Goal: Find specific page/section: Find specific page/section

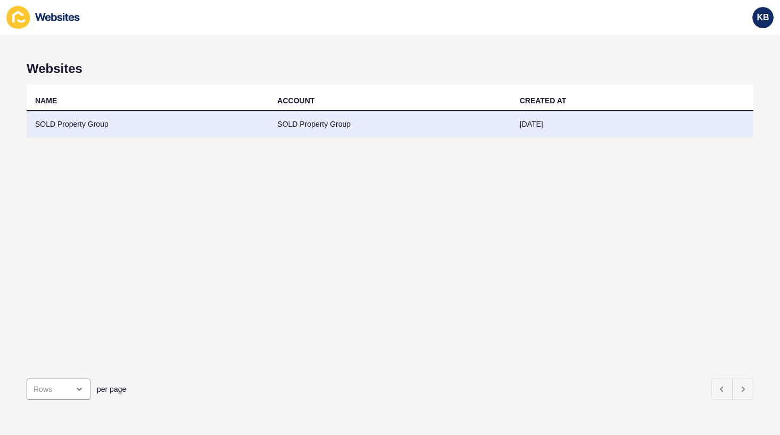
click at [92, 123] on td "SOLD Property Group" at bounding box center [148, 124] width 242 height 26
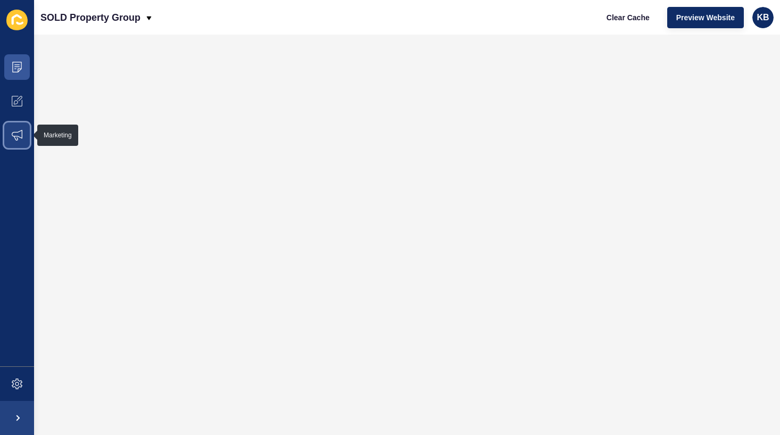
click at [27, 126] on span at bounding box center [17, 135] width 34 height 34
click at [685, 19] on span "Preview Website" at bounding box center [706, 17] width 59 height 11
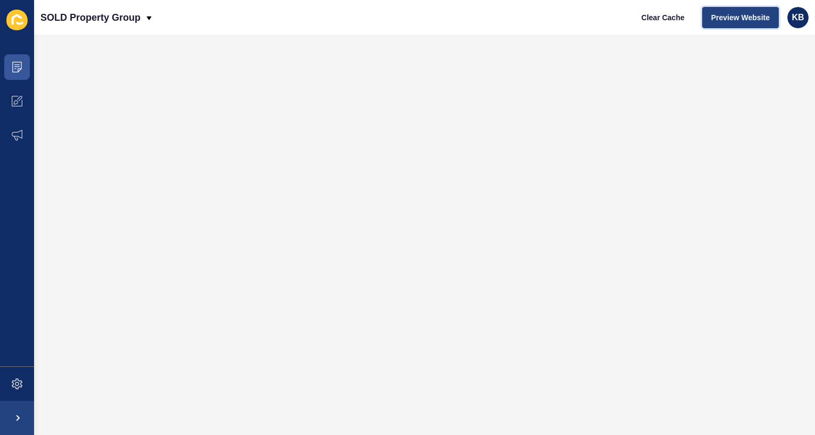
click at [724, 13] on span "Preview Website" at bounding box center [740, 17] width 59 height 11
click at [15, 67] on icon at bounding box center [16, 67] width 5 height 1
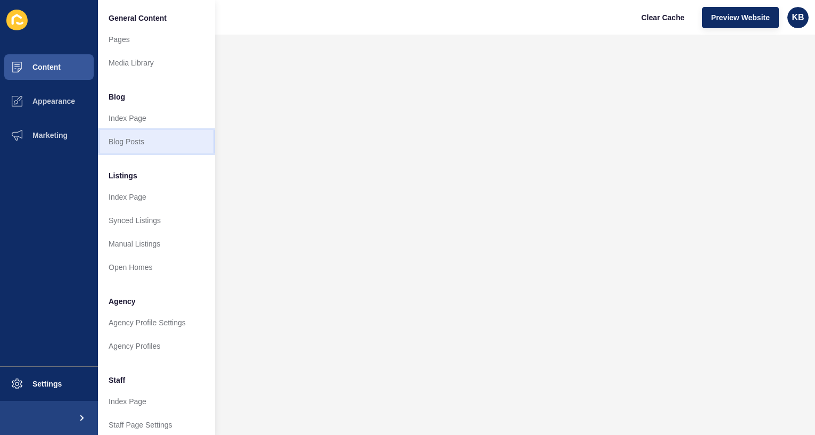
click at [144, 140] on link "Blog Posts" at bounding box center [156, 141] width 117 height 23
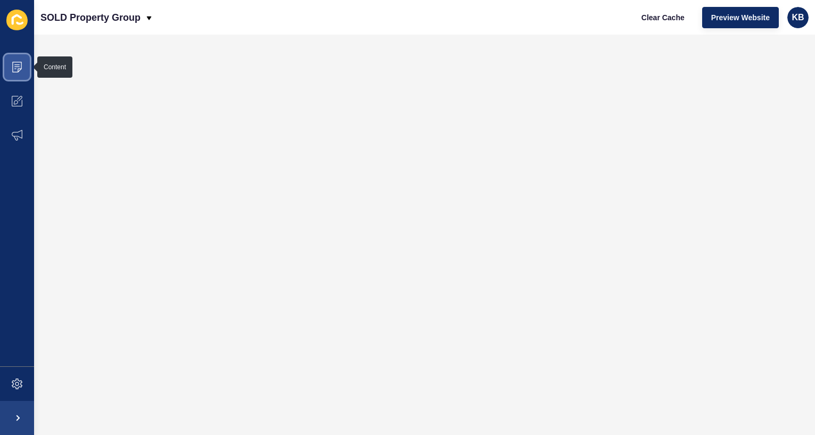
click at [24, 68] on span at bounding box center [17, 67] width 34 height 34
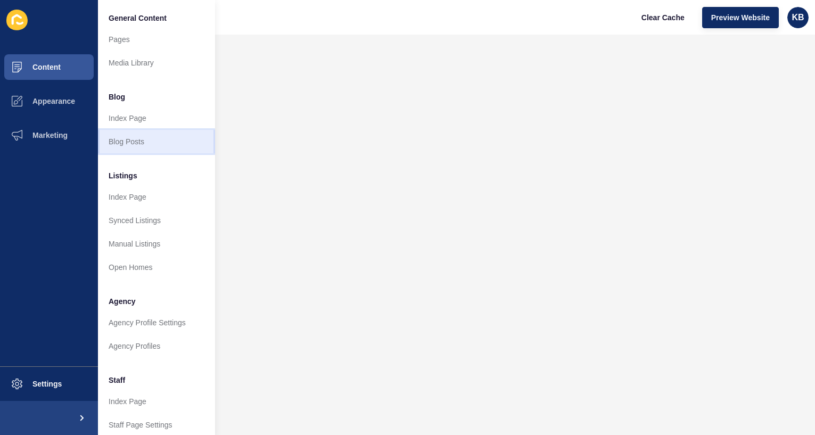
click at [145, 142] on link "Blog Posts" at bounding box center [156, 141] width 117 height 23
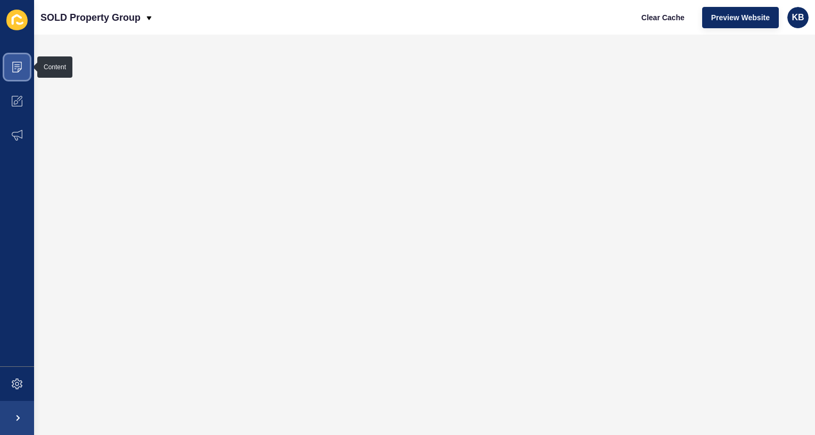
click at [23, 68] on span at bounding box center [17, 67] width 34 height 34
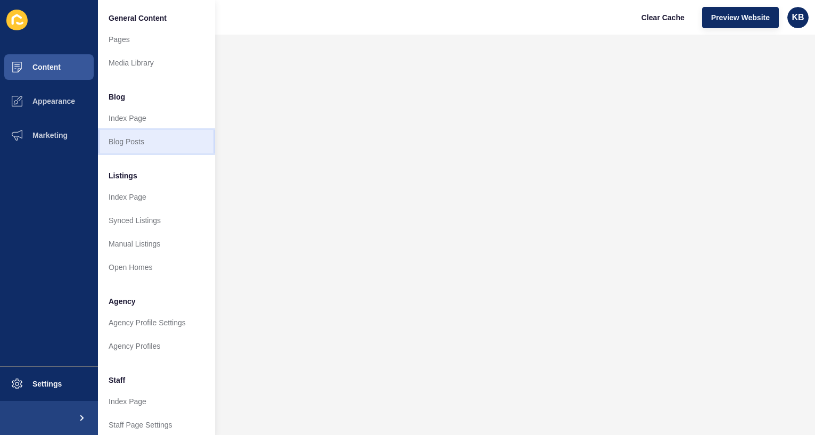
click at [126, 141] on link "Blog Posts" at bounding box center [156, 141] width 117 height 23
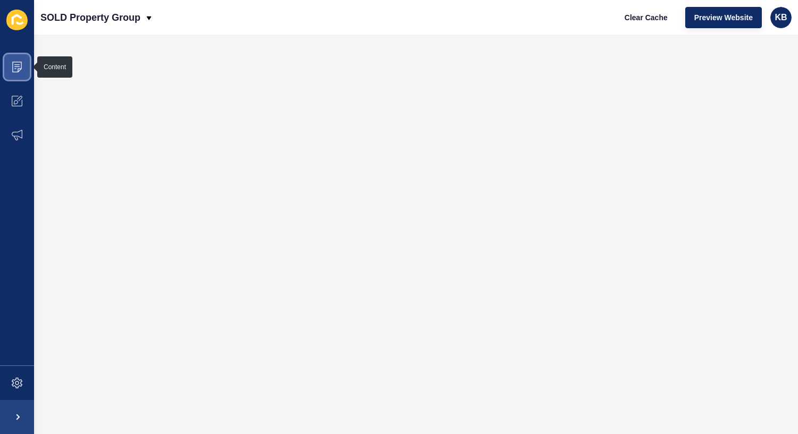
click at [19, 67] on icon at bounding box center [17, 67] width 11 height 11
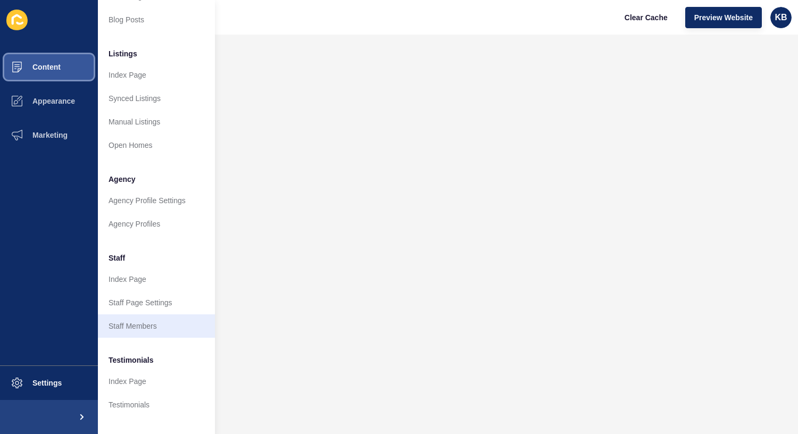
scroll to position [123, 0]
click at [135, 325] on link "Staff Members" at bounding box center [156, 325] width 117 height 23
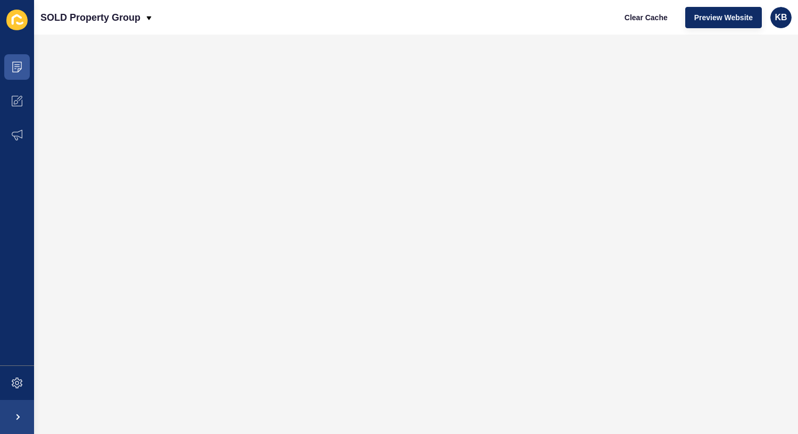
scroll to position [0, 0]
click at [9, 67] on span at bounding box center [17, 67] width 34 height 34
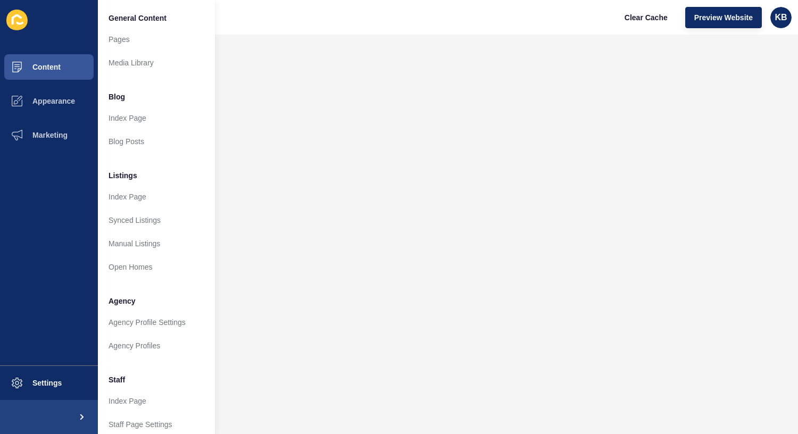
click at [327, 34] on div "SOLD Property Group Clear Cache Preview Website KB" at bounding box center [416, 17] width 764 height 35
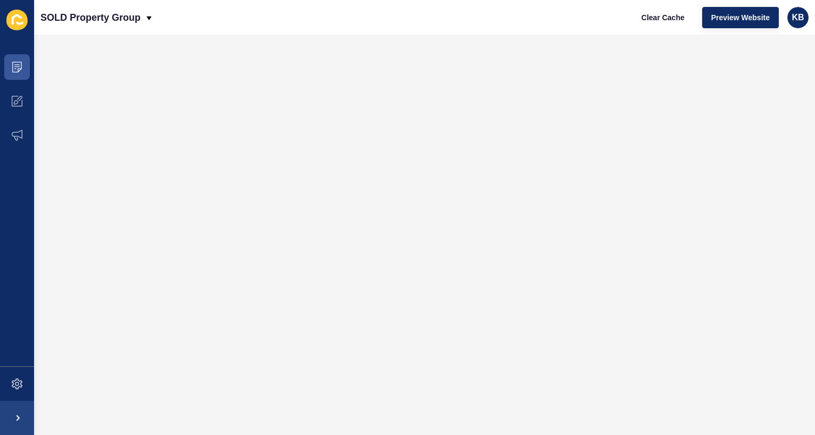
click at [216, 28] on div "SOLD Property Group Clear Cache Preview Website KB" at bounding box center [424, 17] width 781 height 35
click at [20, 67] on icon at bounding box center [17, 67] width 11 height 11
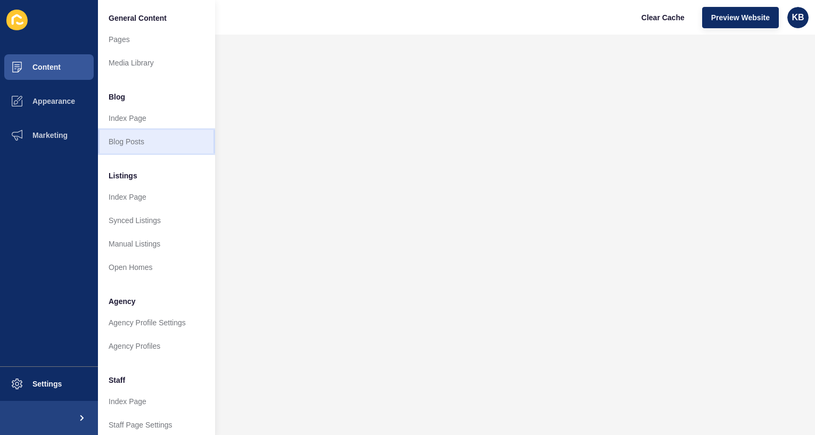
click at [133, 139] on link "Blog Posts" at bounding box center [156, 141] width 117 height 23
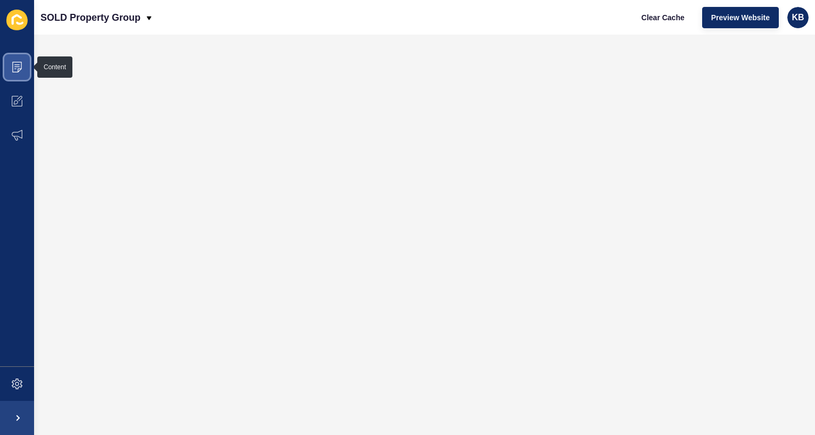
click at [23, 63] on span at bounding box center [17, 67] width 34 height 34
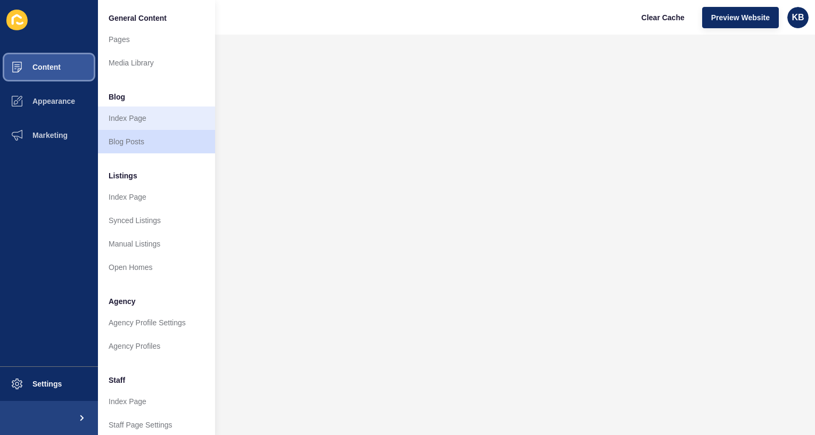
scroll to position [13, 0]
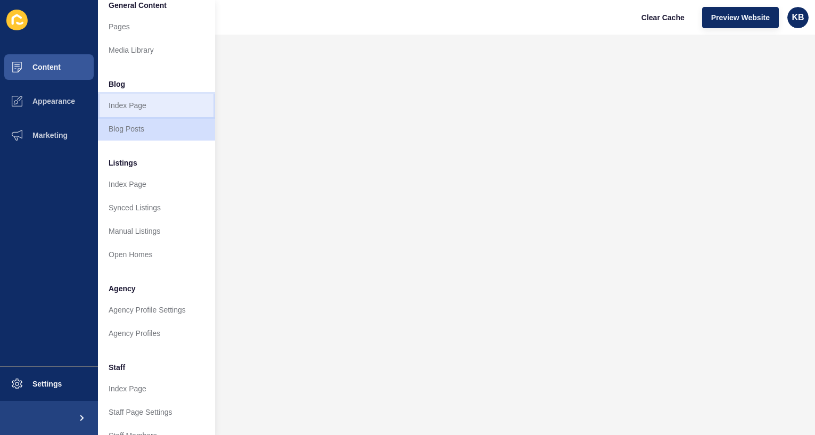
click at [138, 103] on link "Index Page" at bounding box center [156, 105] width 117 height 23
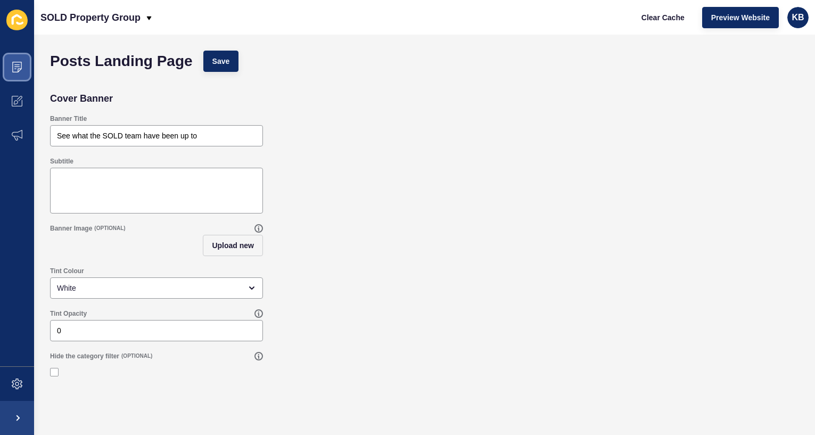
click at [27, 72] on span at bounding box center [17, 67] width 34 height 34
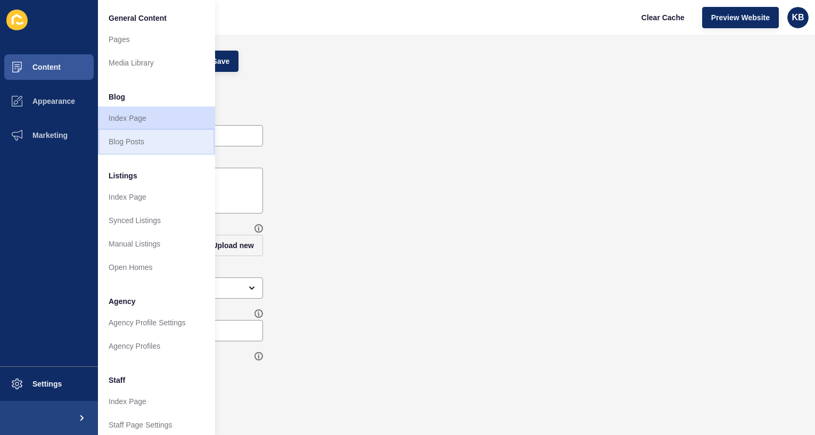
click at [131, 145] on link "Blog Posts" at bounding box center [156, 141] width 117 height 23
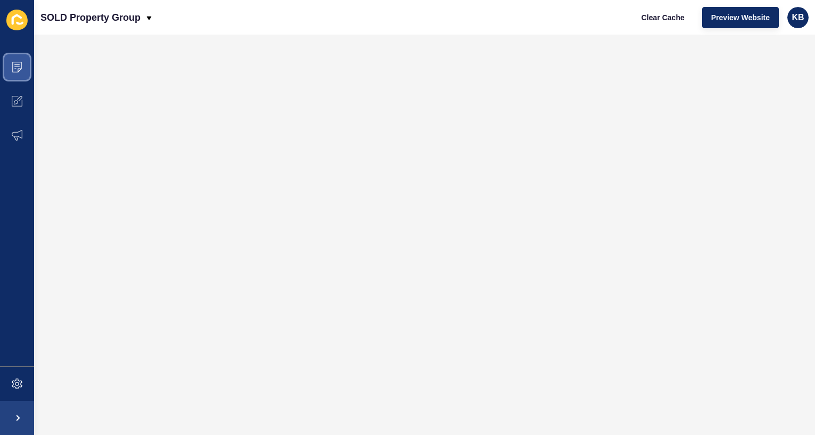
click at [13, 68] on icon at bounding box center [17, 67] width 11 height 11
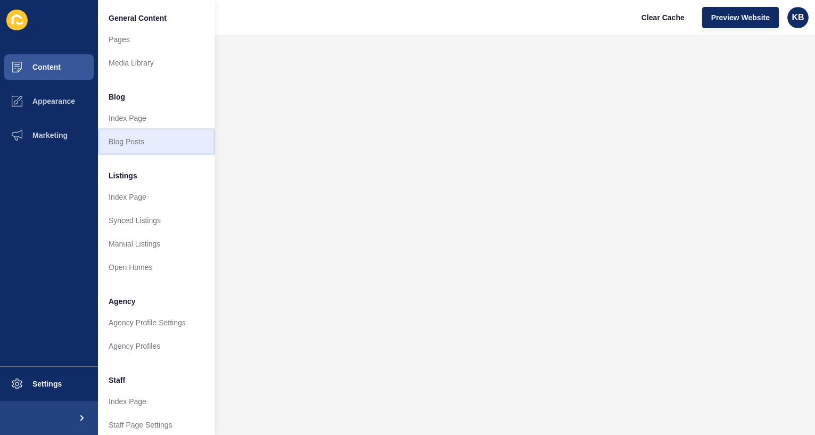
click at [129, 140] on link "Blog Posts" at bounding box center [156, 141] width 117 height 23
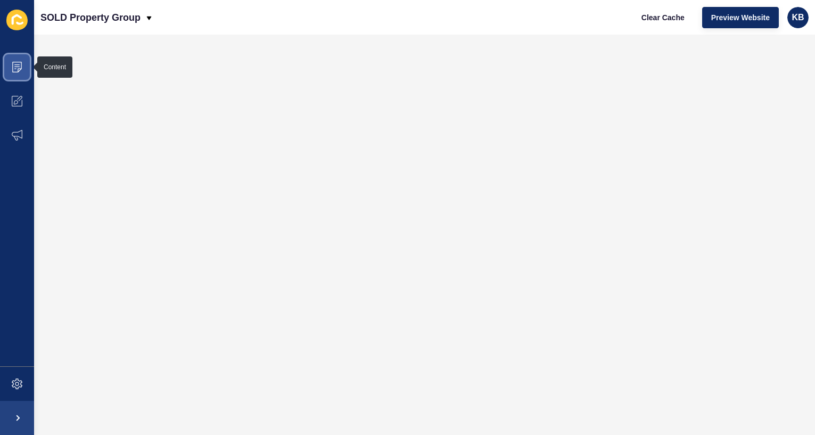
click at [19, 68] on icon at bounding box center [17, 67] width 11 height 11
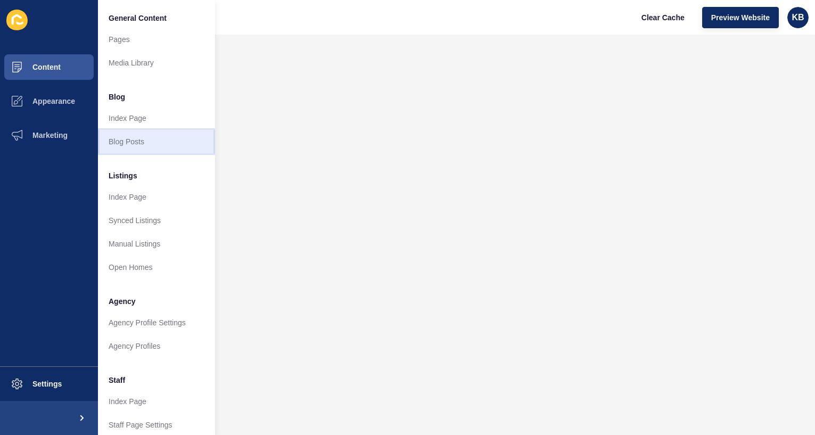
click at [131, 135] on link "Blog Posts" at bounding box center [156, 141] width 117 height 23
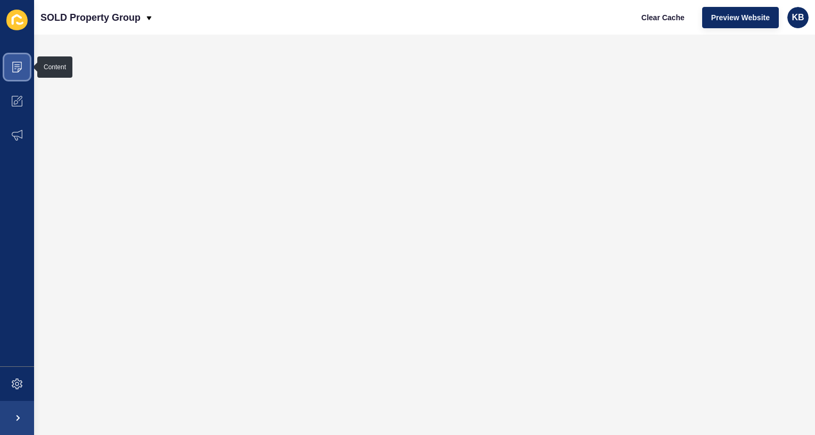
click at [18, 67] on icon at bounding box center [16, 67] width 5 height 1
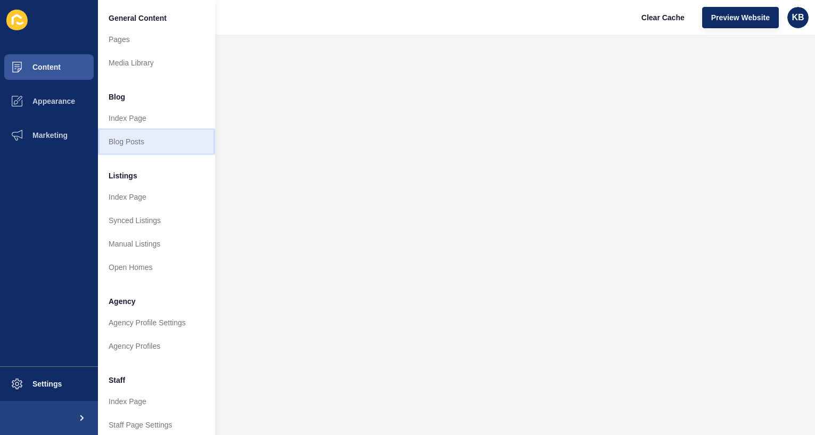
click at [137, 141] on link "Blog Posts" at bounding box center [156, 141] width 117 height 23
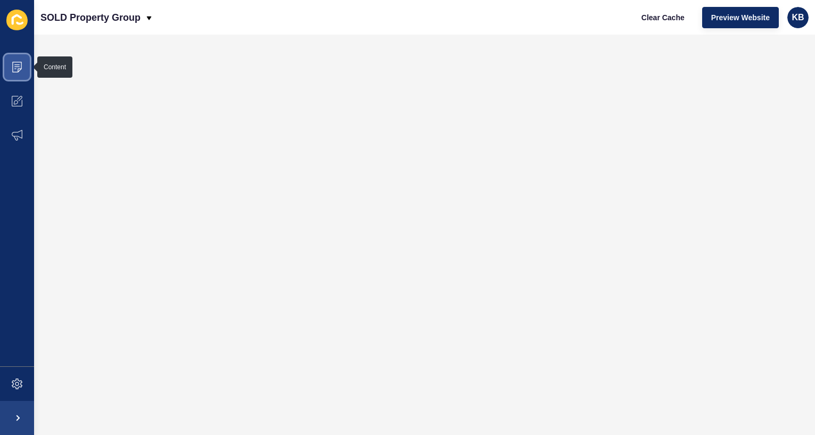
click at [19, 68] on icon at bounding box center [17, 67] width 11 height 11
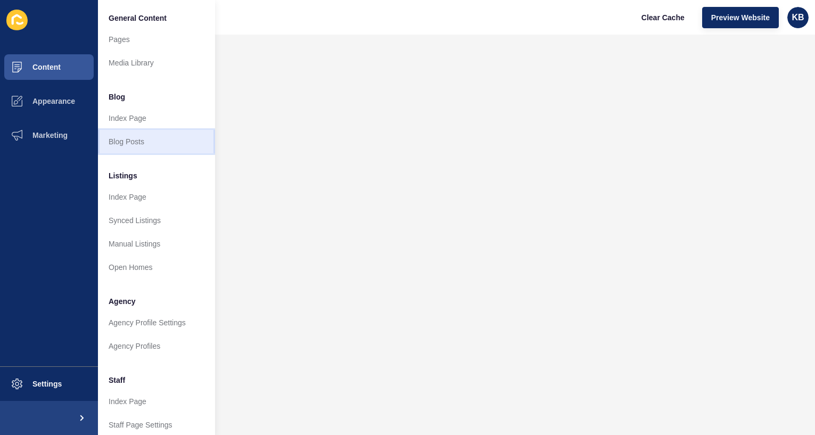
drag, startPoint x: 142, startPoint y: 138, endPoint x: 135, endPoint y: 138, distance: 7.5
click at [142, 138] on link "Blog Posts" at bounding box center [156, 141] width 117 height 23
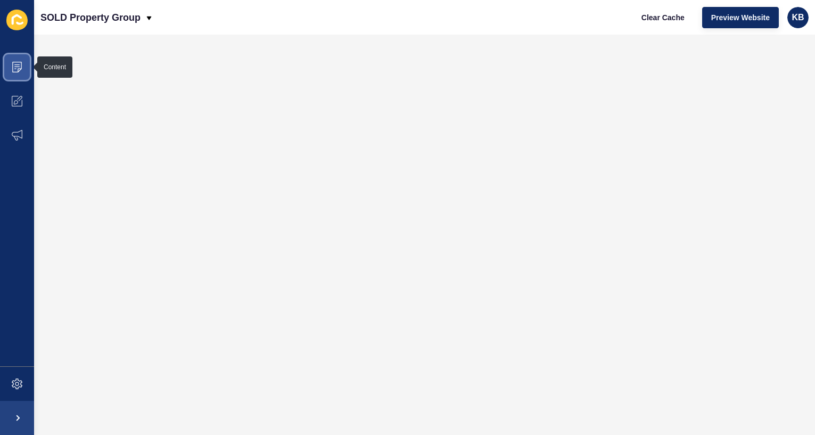
click at [22, 72] on icon at bounding box center [17, 67] width 11 height 11
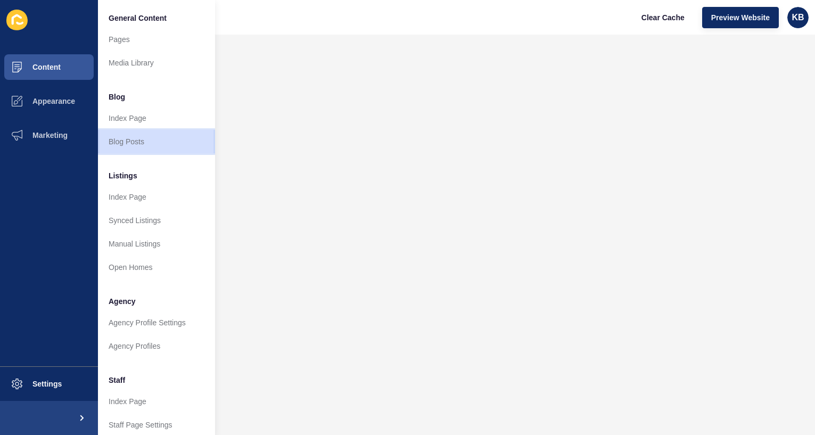
click at [134, 142] on link "Blog Posts" at bounding box center [156, 141] width 117 height 23
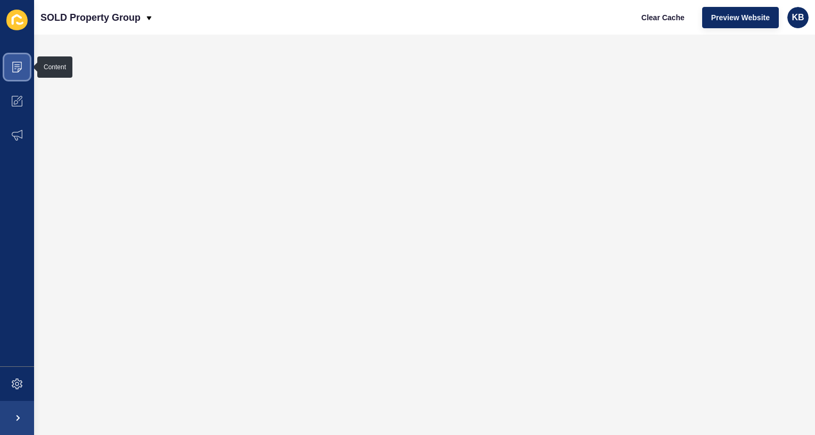
click at [19, 69] on icon at bounding box center [17, 67] width 10 height 11
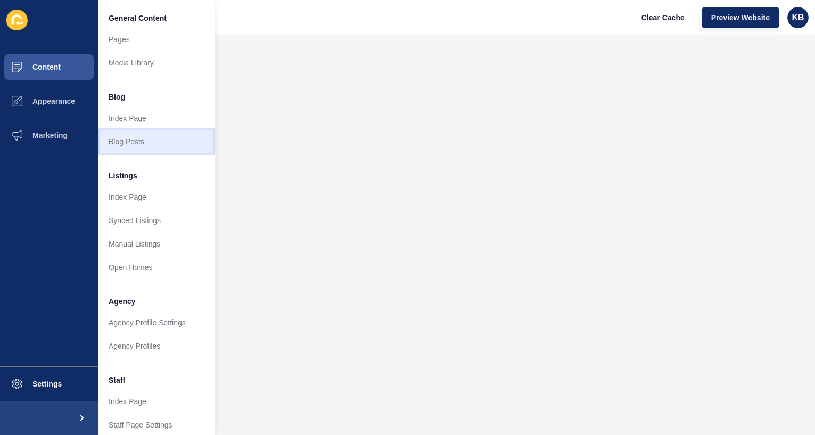
click at [135, 142] on link "Blog Posts" at bounding box center [156, 141] width 117 height 23
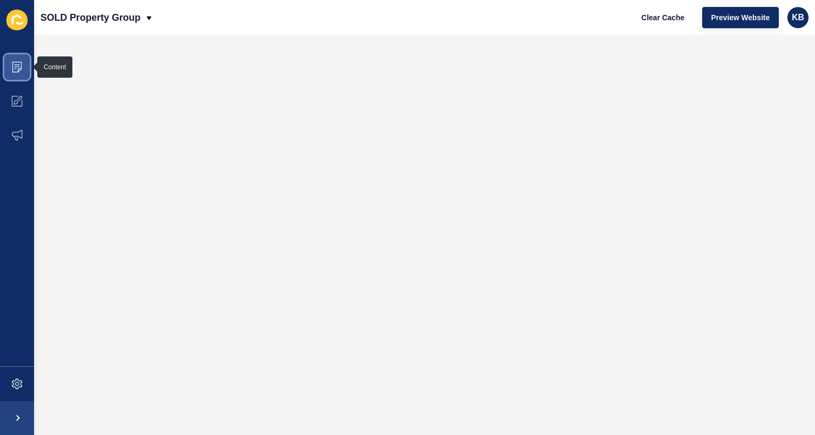
click at [20, 63] on icon at bounding box center [17, 67] width 11 height 11
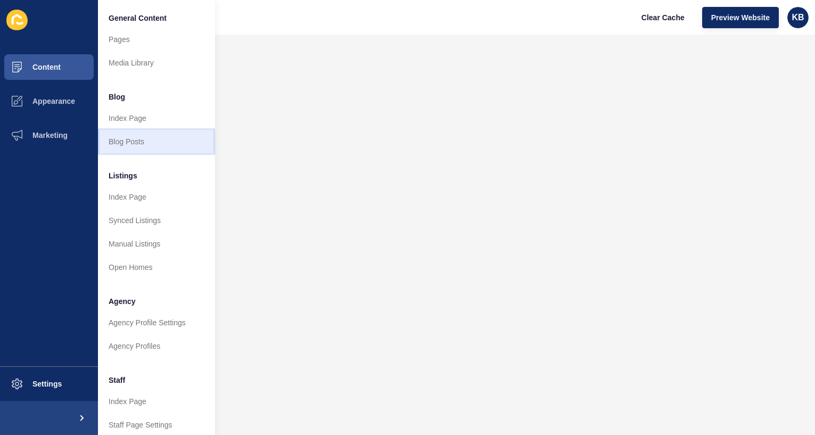
click at [129, 139] on link "Blog Posts" at bounding box center [156, 141] width 117 height 23
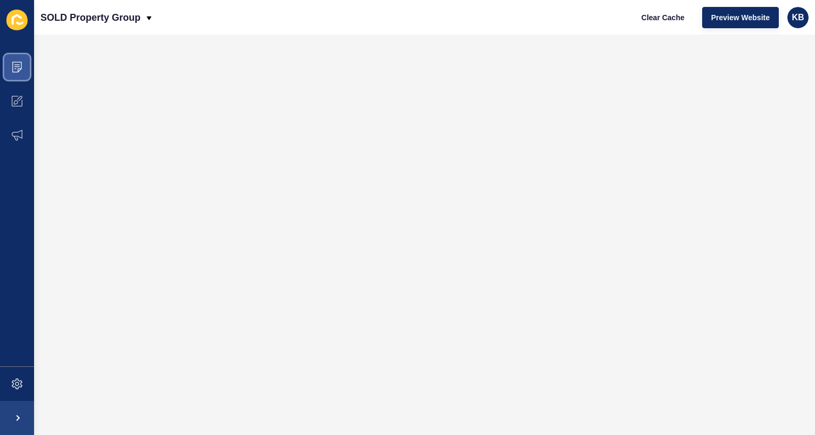
click at [21, 63] on icon at bounding box center [17, 67] width 10 height 11
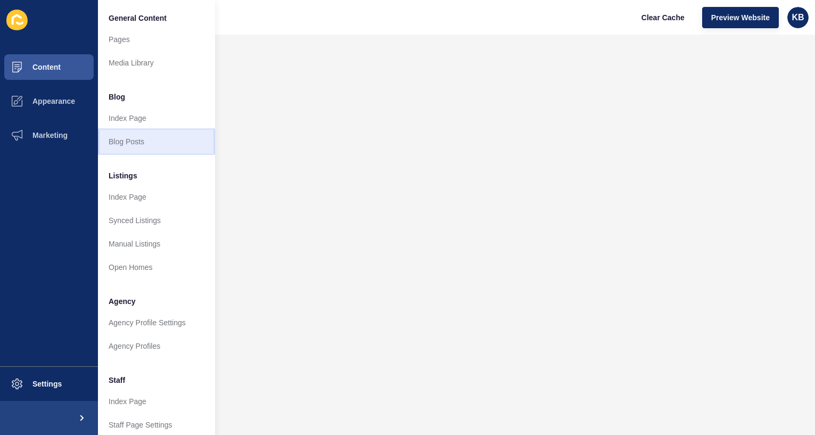
click at [128, 137] on link "Blog Posts" at bounding box center [156, 141] width 117 height 23
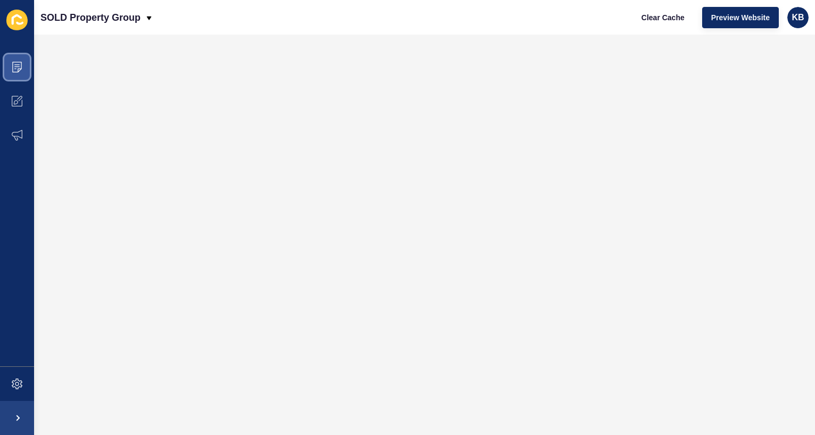
click at [20, 67] on icon at bounding box center [17, 67] width 11 height 11
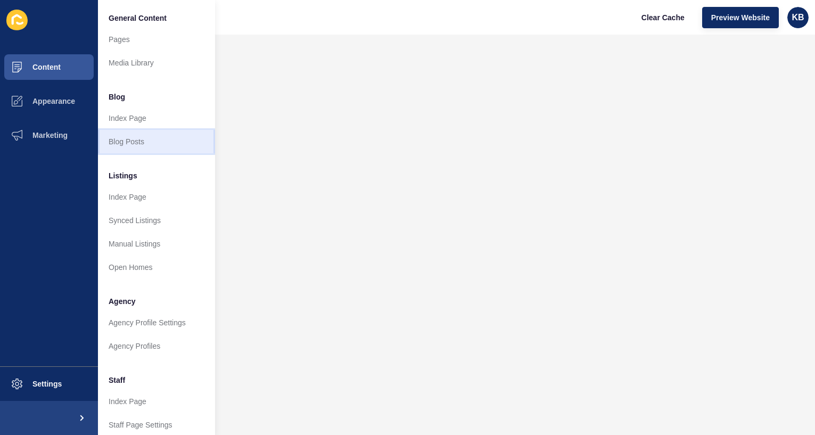
click at [145, 138] on link "Blog Posts" at bounding box center [156, 141] width 117 height 23
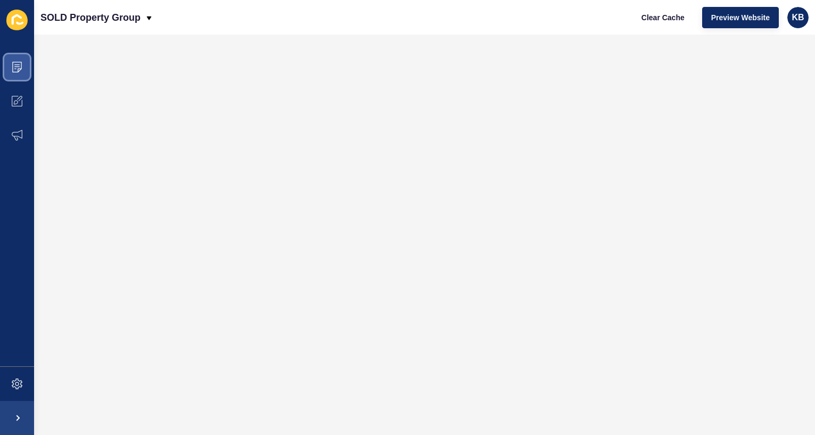
click at [23, 71] on span at bounding box center [17, 67] width 34 height 34
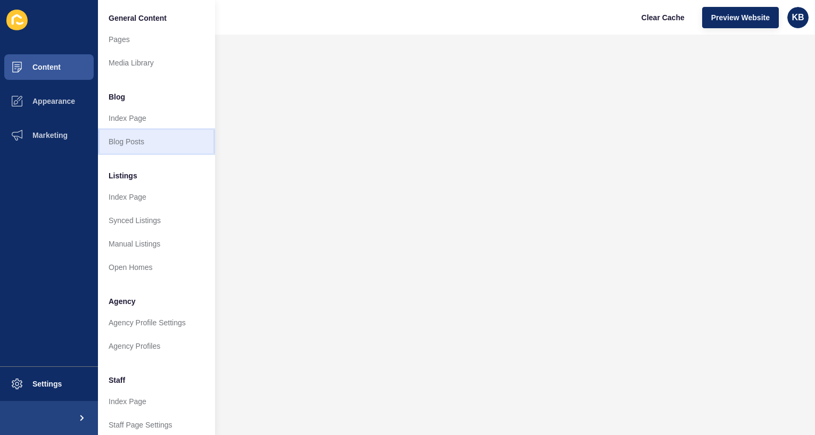
click at [138, 142] on link "Blog Posts" at bounding box center [156, 141] width 117 height 23
